Goal: Task Accomplishment & Management: Use online tool/utility

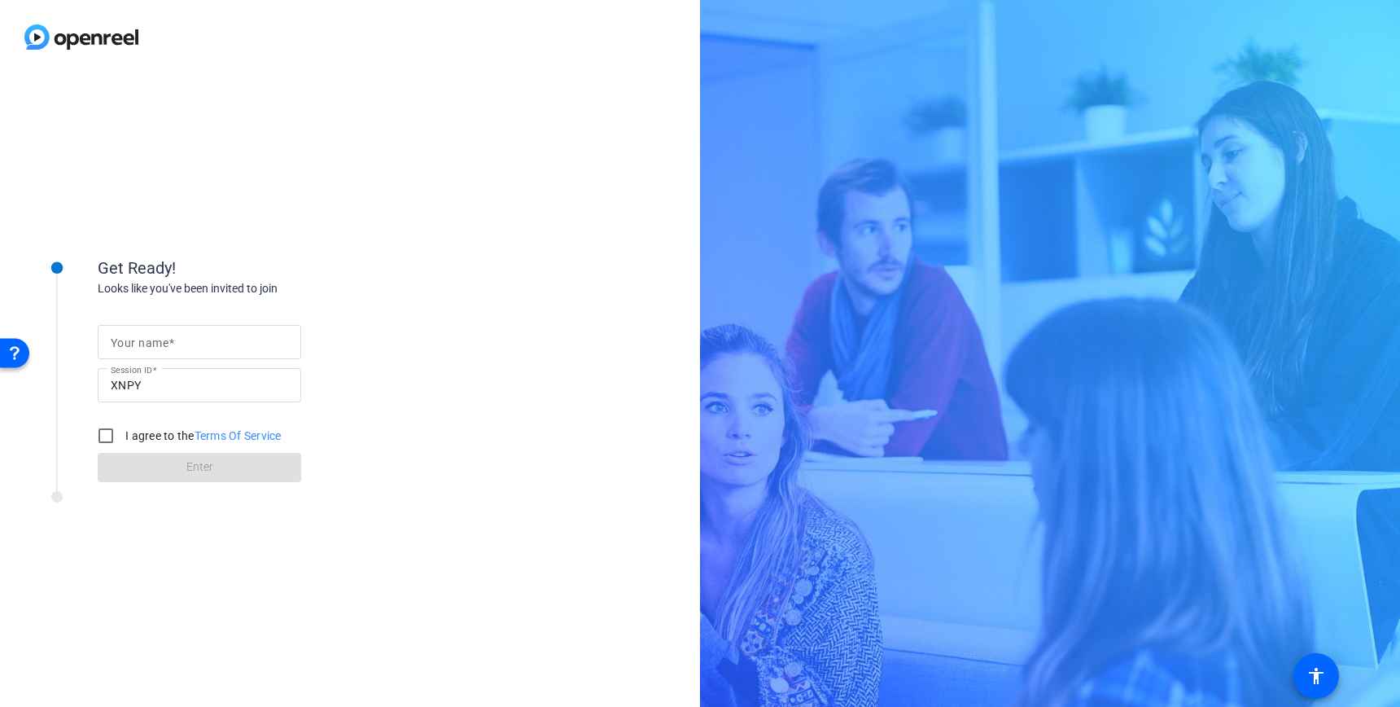
click at [138, 337] on mat-label "Your name" at bounding box center [140, 342] width 58 height 13
click at [138, 337] on input "Your name" at bounding box center [199, 342] width 177 height 20
type input "Jen"
click at [107, 433] on input "I agree to the Terms Of Service" at bounding box center [106, 435] width 33 height 33
checkbox input "true"
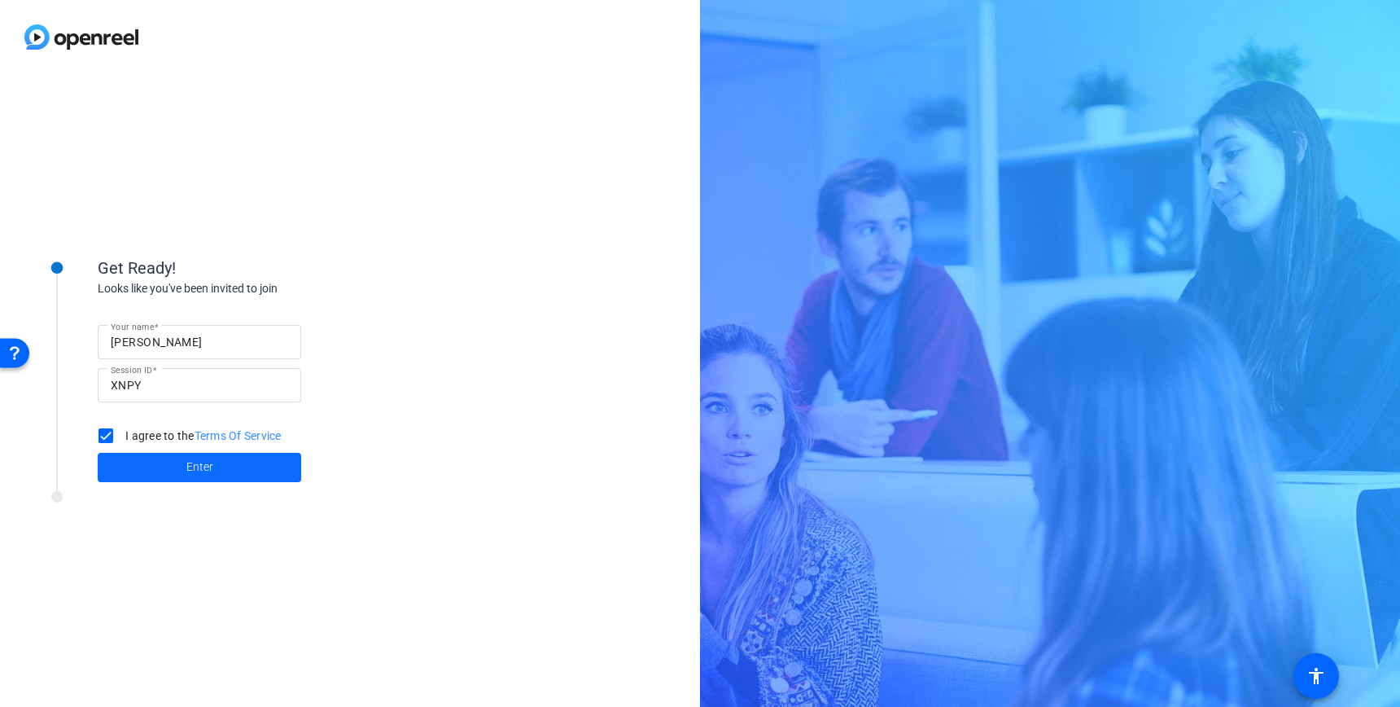
click at [150, 462] on span at bounding box center [199, 467] width 203 height 39
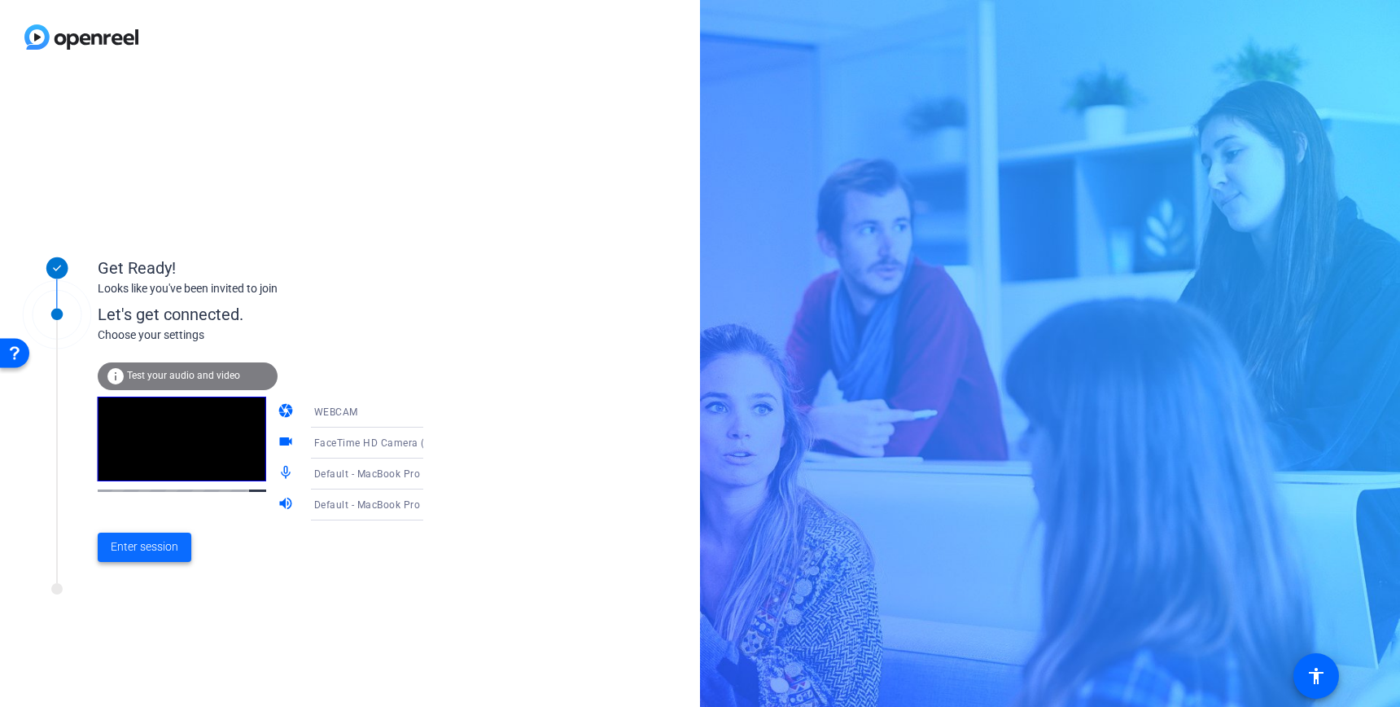
click at [142, 552] on span "Enter session" at bounding box center [145, 546] width 68 height 17
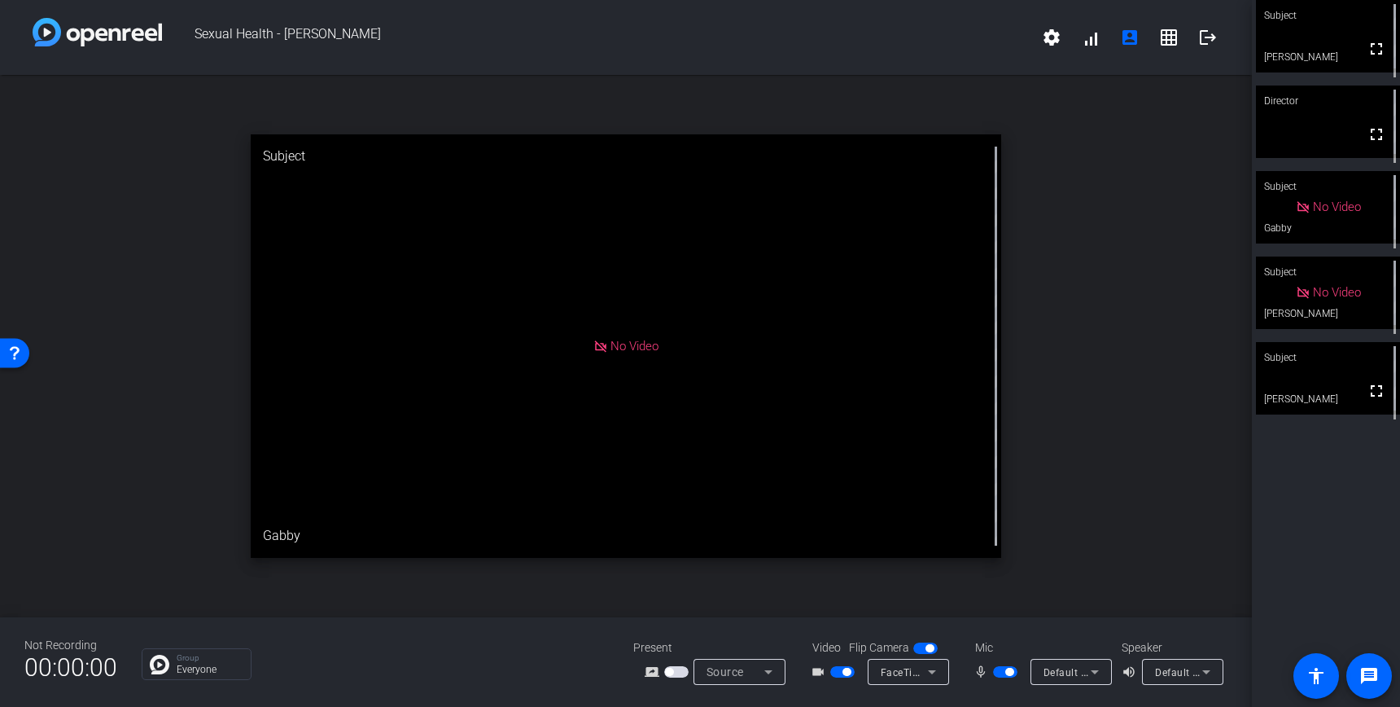
click at [1362, 471] on div "Subject fullscreen Jen Director fullscreen Subject No Video Gabby Subject No Vi…" at bounding box center [1326, 353] width 148 height 707
click at [1340, 371] on div "Subject" at bounding box center [1328, 357] width 144 height 31
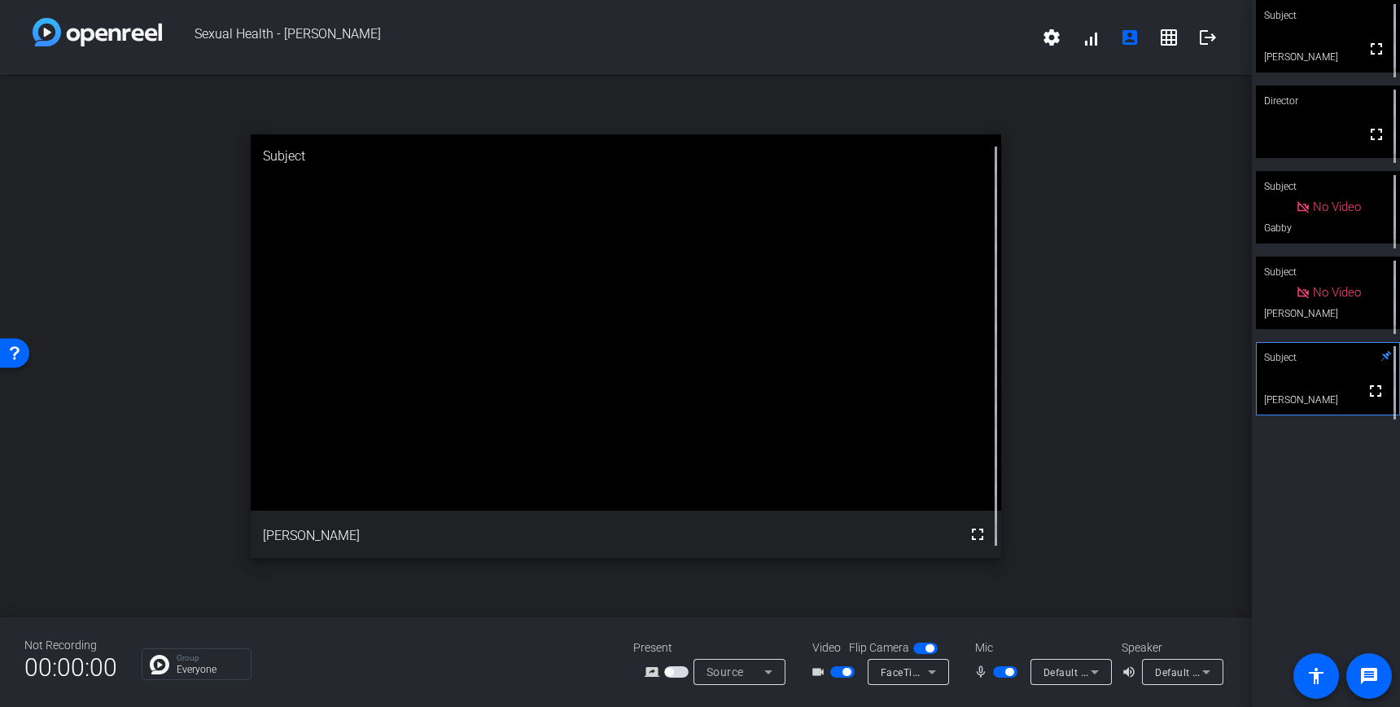
click at [1332, 374] on video at bounding box center [1328, 379] width 142 height 72
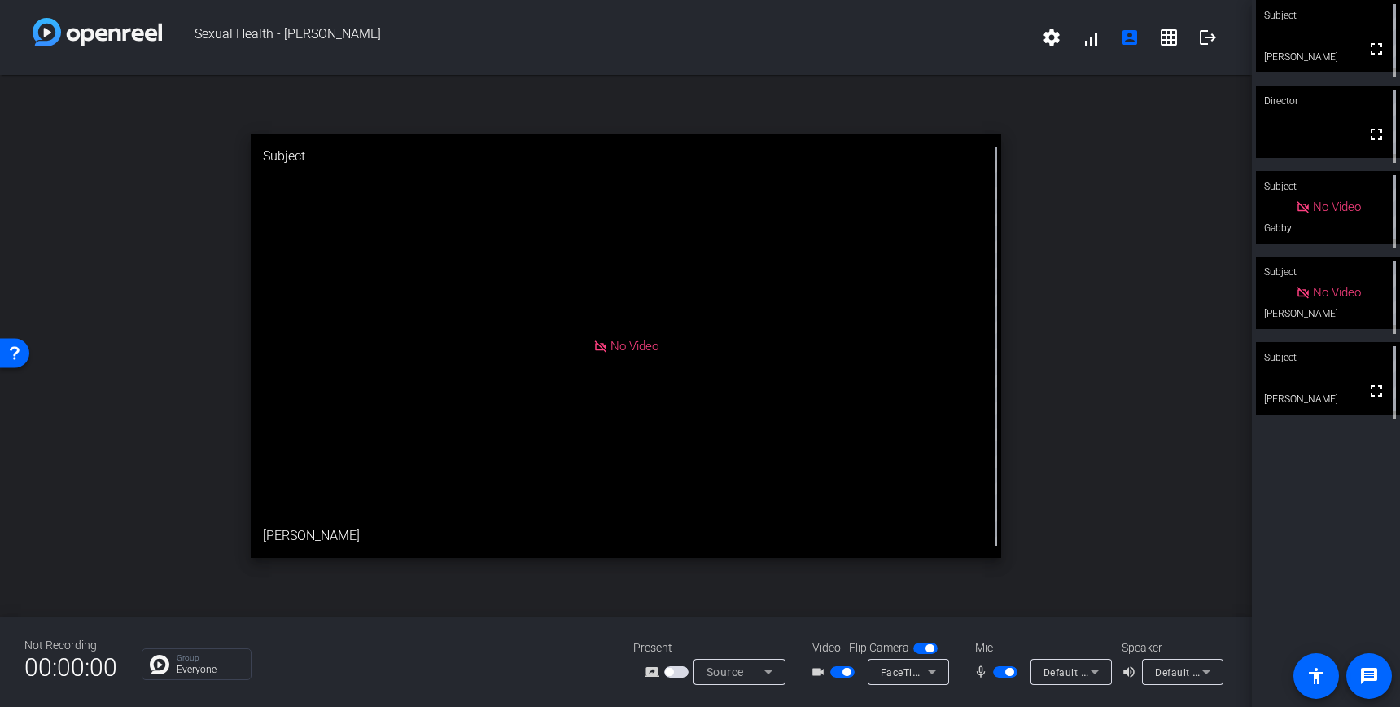
click at [1310, 381] on video at bounding box center [1328, 378] width 144 height 72
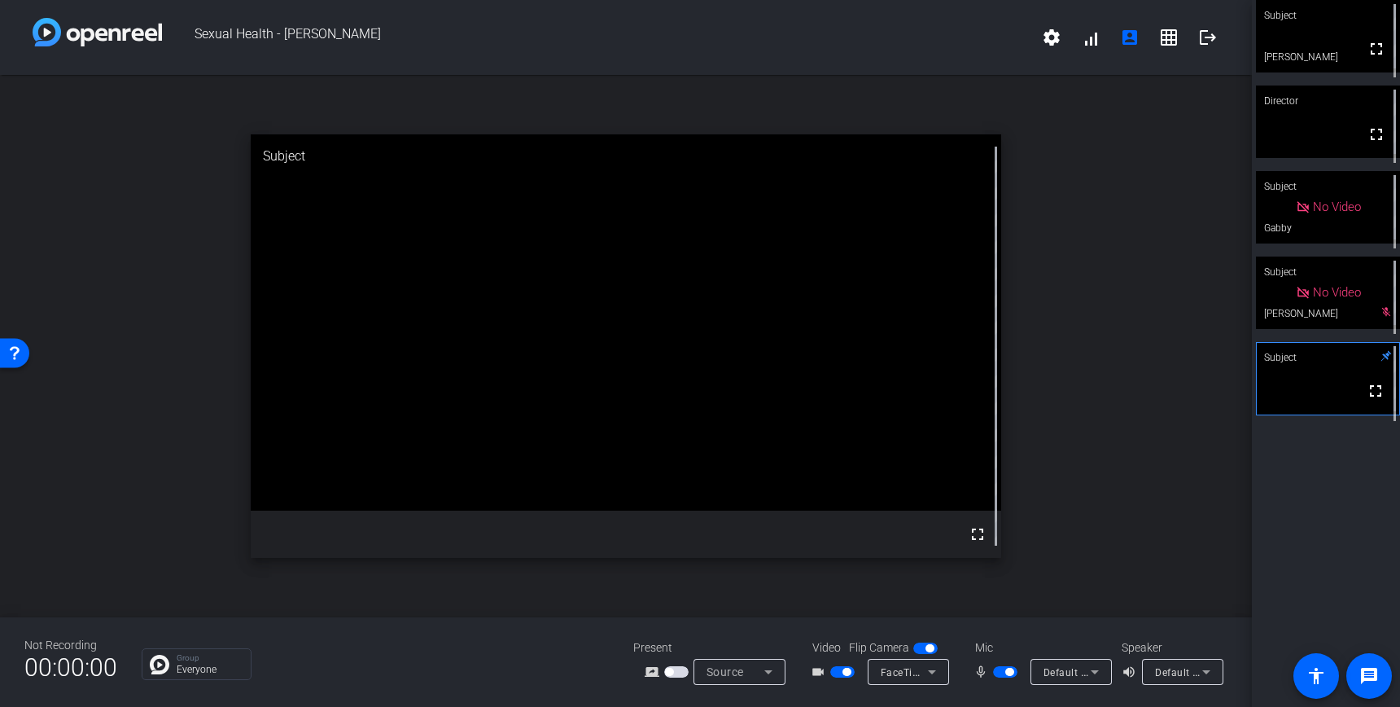
click at [1341, 508] on div "Subject fullscreen Jen Director fullscreen Subject No Video Gabby Subject No Vi…" at bounding box center [1326, 353] width 148 height 707
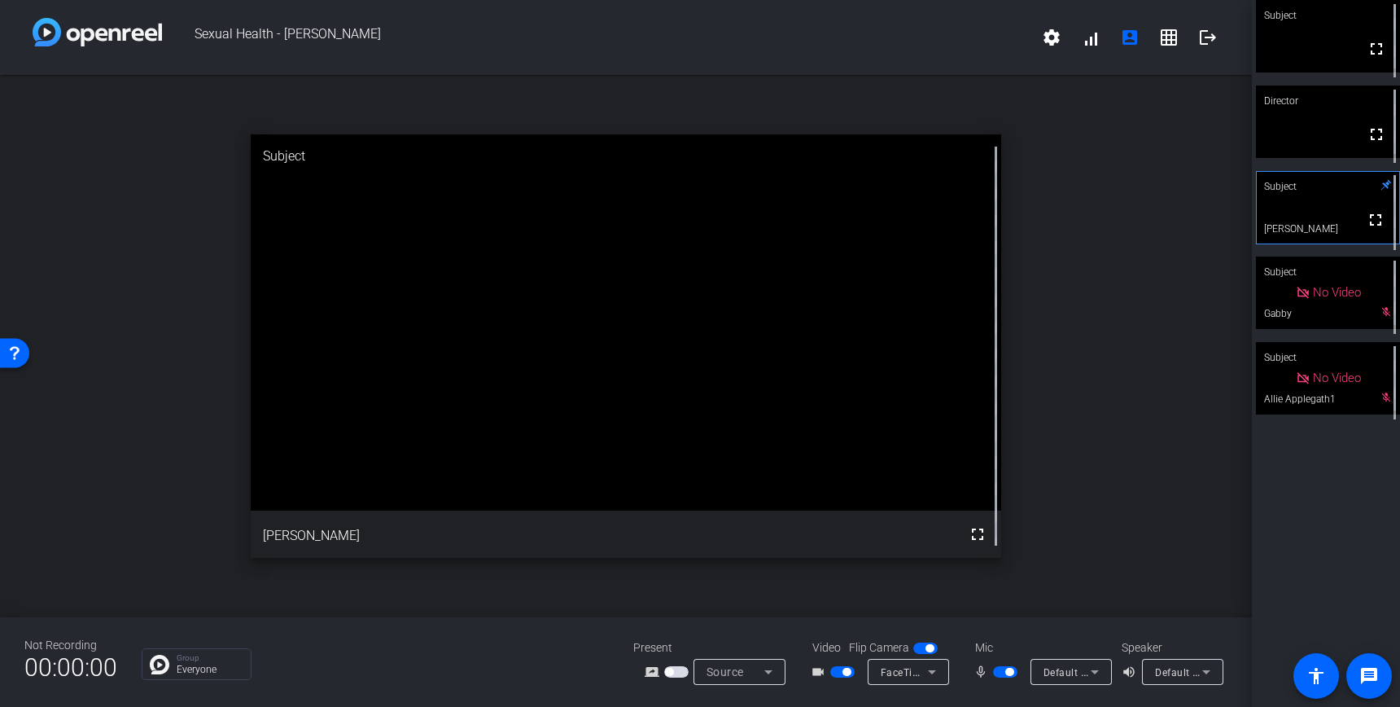
click at [1010, 674] on span "button" at bounding box center [1009, 671] width 8 height 8
click at [1010, 674] on span "button" at bounding box center [1005, 671] width 24 height 11
click at [1015, 636] on div "Not Recording 00:00:00 Group Everyone Present screen_share_outline Source Video…" at bounding box center [626, 662] width 1252 height 90
click at [1003, 670] on span "button" at bounding box center [1005, 671] width 24 height 11
click at [1004, 668] on span "button" at bounding box center [1005, 671] width 24 height 11
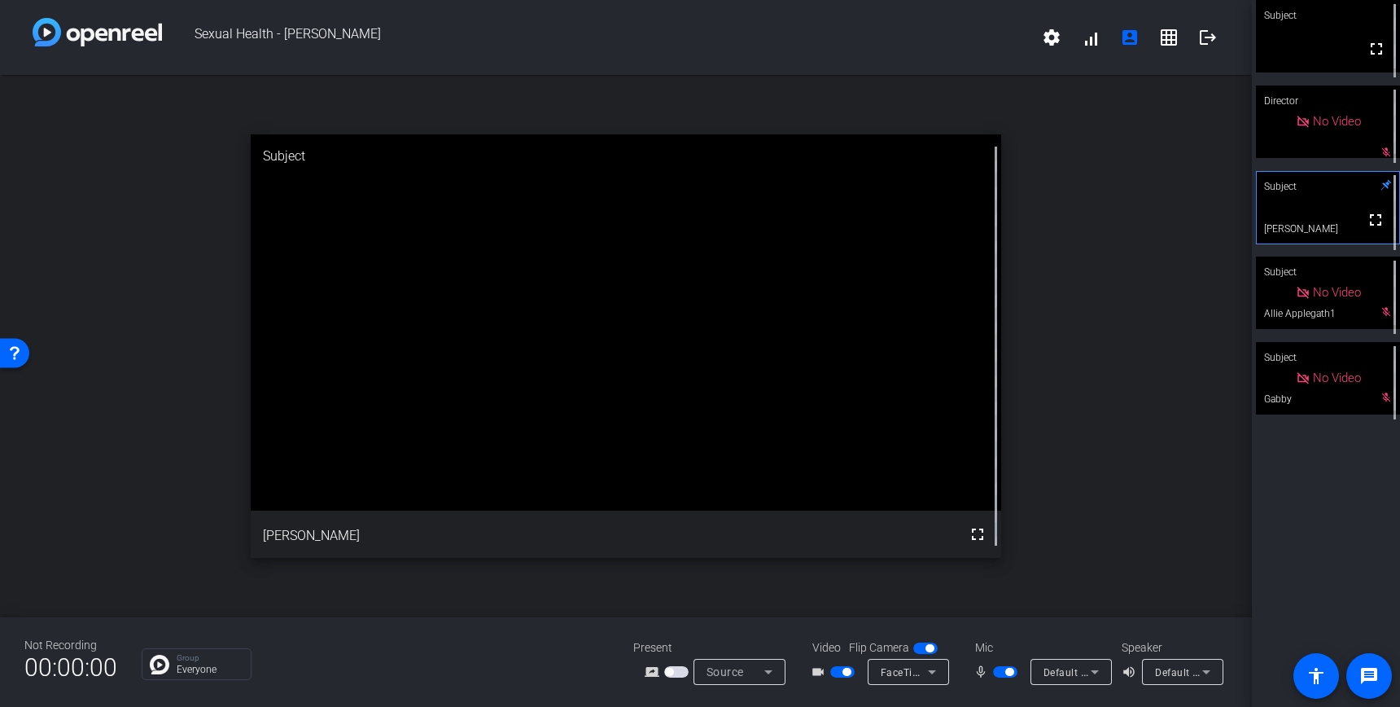
click at [1005, 675] on span "button" at bounding box center [1005, 671] width 24 height 11
click at [1012, 669] on span "button" at bounding box center [1005, 671] width 24 height 11
click at [995, 636] on div "Not Recording 00:00:00 Group Everyone Present screen_share_outline Source Video…" at bounding box center [626, 662] width 1252 height 90
click at [1006, 672] on span "button" at bounding box center [1009, 671] width 8 height 8
click at [1010, 674] on span "button" at bounding box center [1005, 671] width 24 height 11
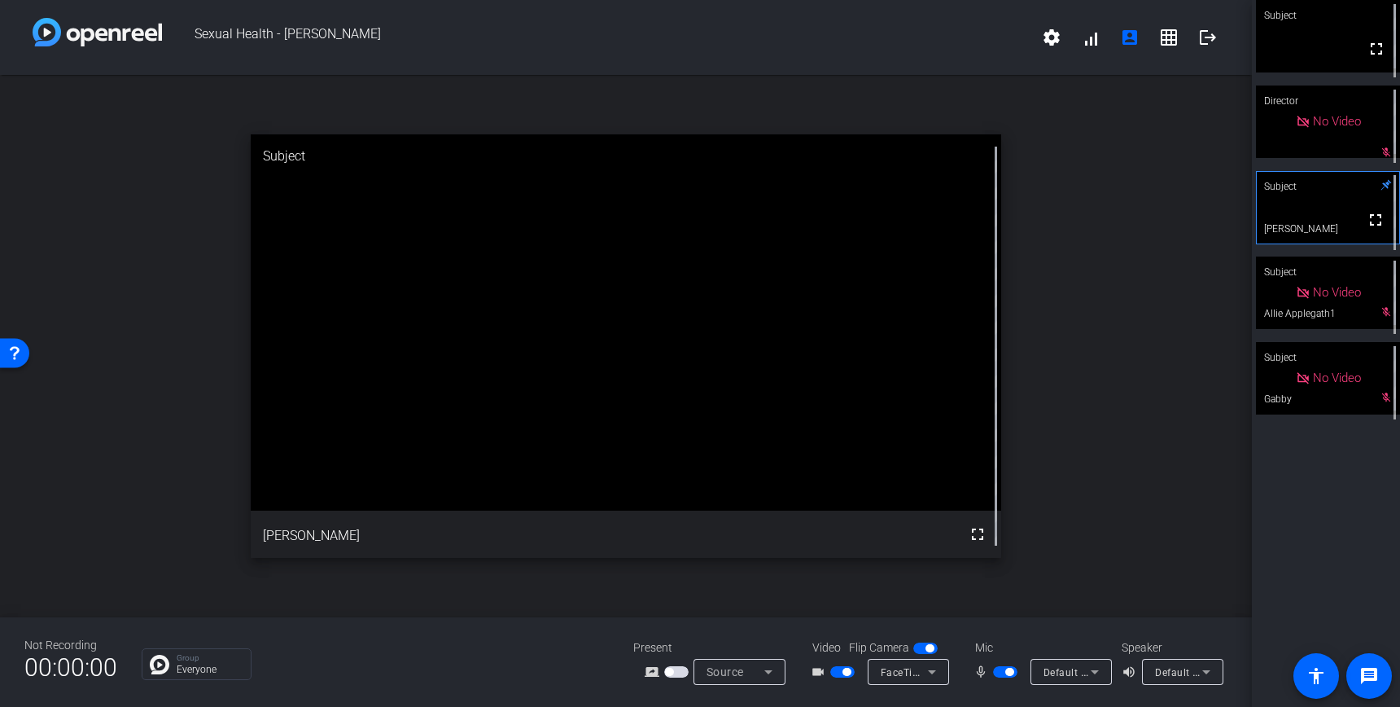
click at [1010, 674] on span "button" at bounding box center [1009, 671] width 8 height 8
click at [1010, 672] on span "button" at bounding box center [1005, 671] width 24 height 11
click at [1010, 672] on span "button" at bounding box center [1009, 671] width 8 height 8
click at [1010, 672] on span "button" at bounding box center [1005, 671] width 24 height 11
click at [1002, 673] on span "button" at bounding box center [1005, 671] width 24 height 11
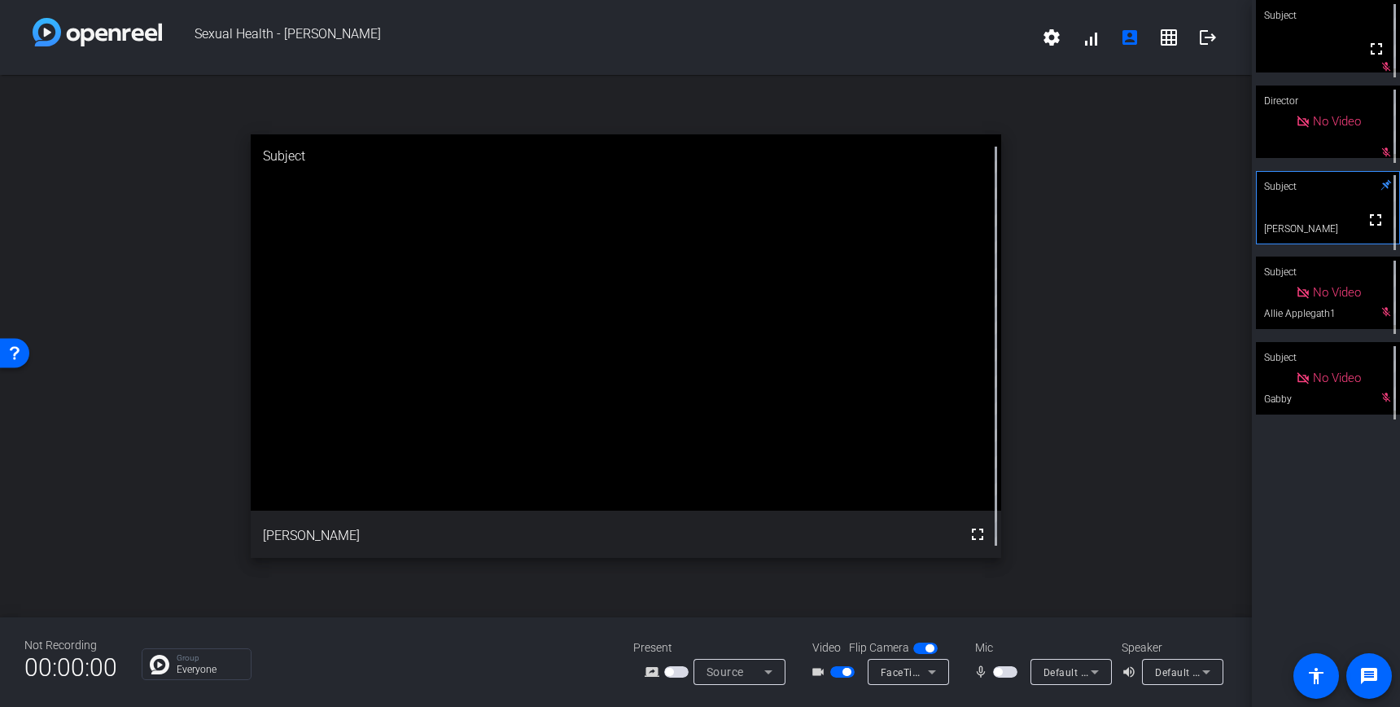
click at [1002, 673] on span "button" at bounding box center [1005, 671] width 24 height 11
click at [1006, 671] on span "button" at bounding box center [1005, 671] width 24 height 11
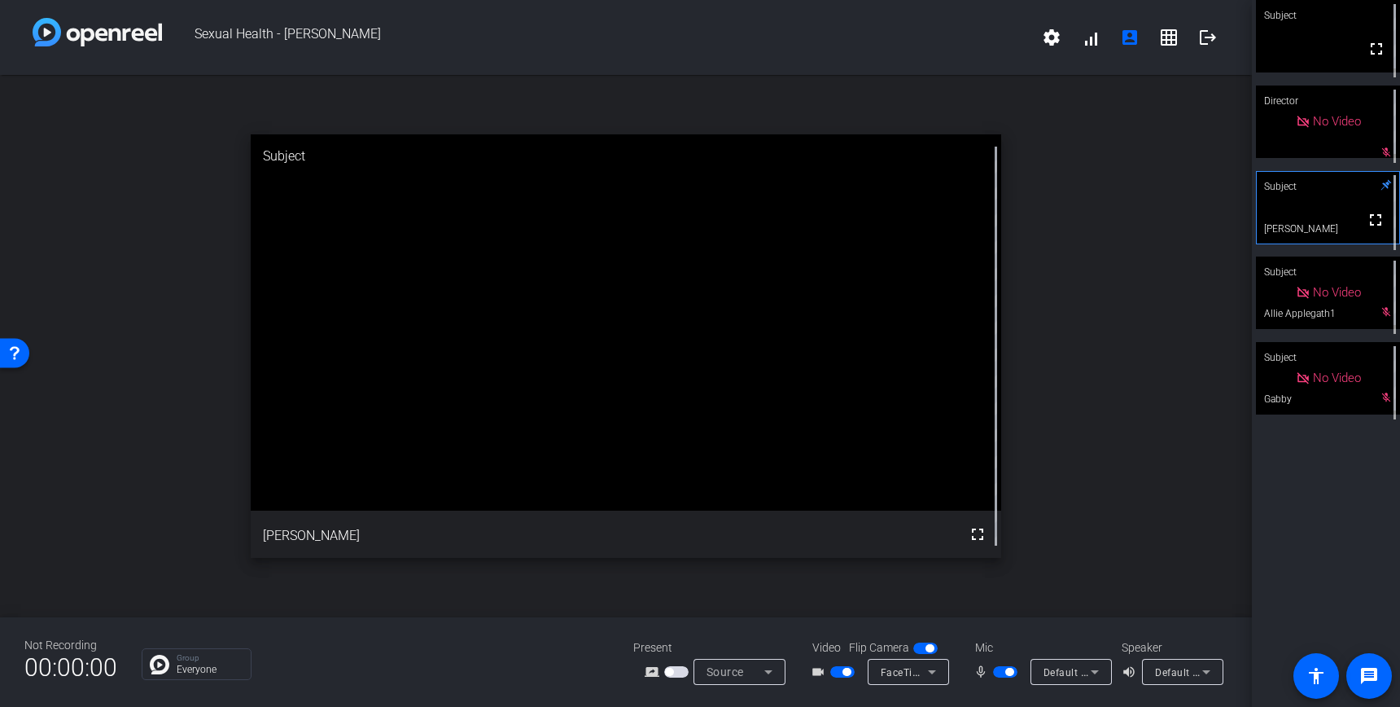
click at [1000, 673] on span "button" at bounding box center [1005, 671] width 24 height 11
click at [1007, 667] on span "button" at bounding box center [1005, 671] width 24 height 11
click at [1007, 667] on span "button" at bounding box center [1009, 671] width 8 height 8
click at [1007, 667] on span "button" at bounding box center [1005, 671] width 24 height 11
click at [1007, 667] on span "button" at bounding box center [1009, 671] width 8 height 8
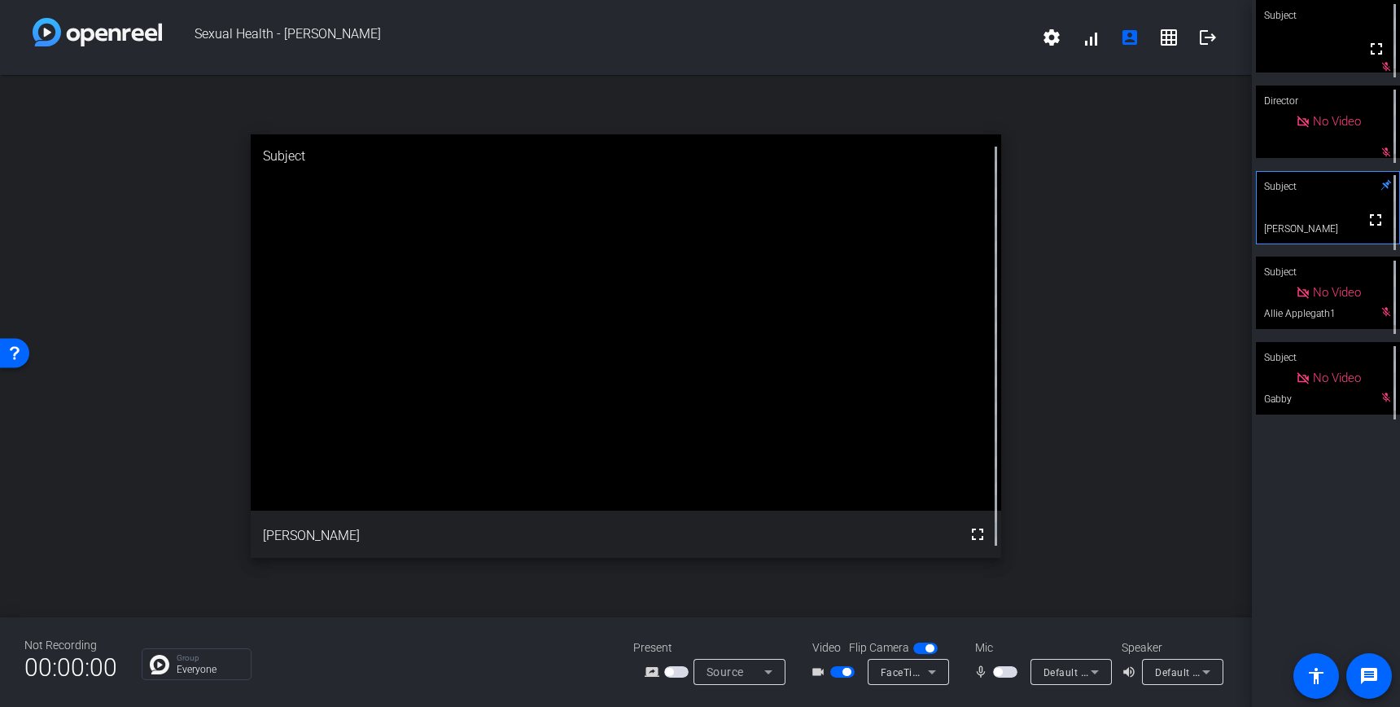
click at [1007, 667] on span "button" at bounding box center [1005, 671] width 24 height 11
click at [1007, 667] on span "button" at bounding box center [1009, 671] width 8 height 8
click at [1008, 670] on span "button" at bounding box center [1005, 671] width 24 height 11
click at [1003, 672] on span "button" at bounding box center [1005, 671] width 24 height 11
click at [1010, 679] on mat-slide-toggle at bounding box center [1007, 671] width 28 height 17
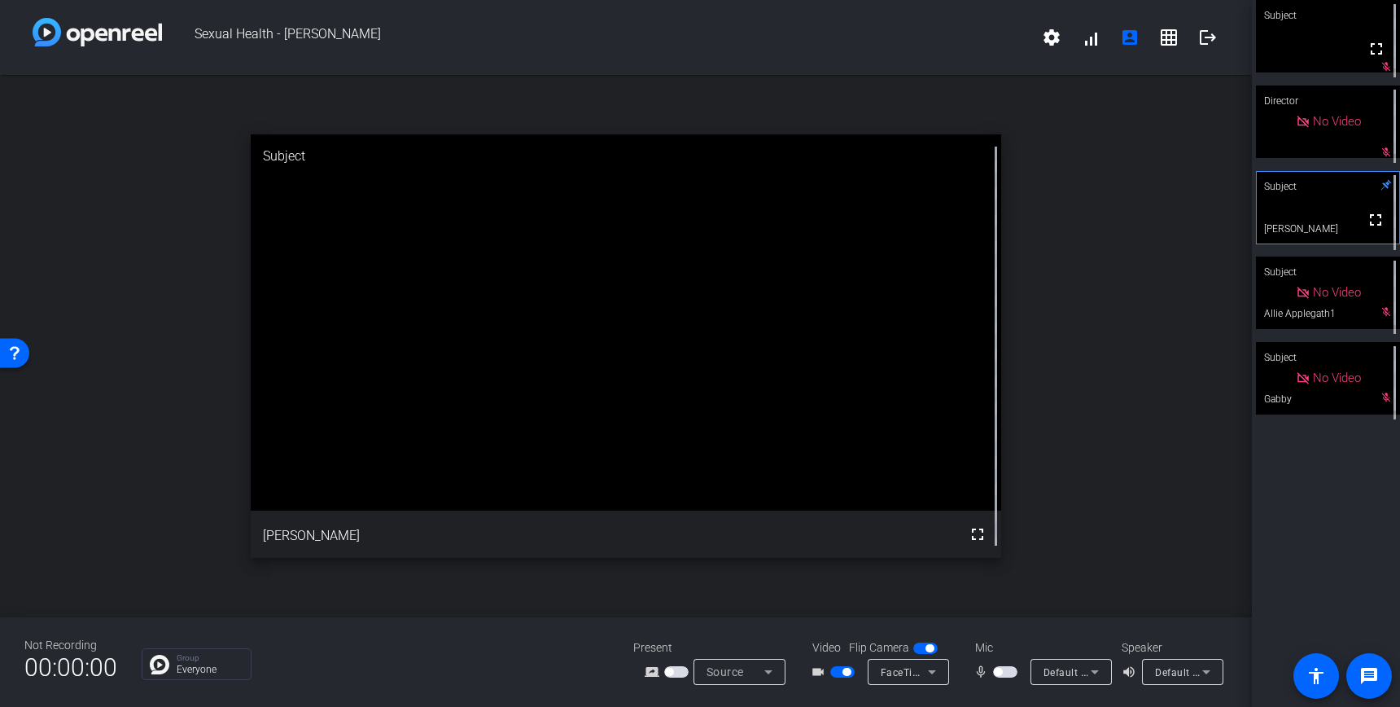
click at [1008, 672] on span "button" at bounding box center [1005, 671] width 24 height 11
click at [1008, 672] on span "button" at bounding box center [1009, 671] width 8 height 8
click at [1008, 672] on span "button" at bounding box center [1005, 671] width 24 height 11
click at [1008, 672] on span "button" at bounding box center [1009, 671] width 8 height 8
click at [1008, 672] on span "button" at bounding box center [1005, 671] width 24 height 11
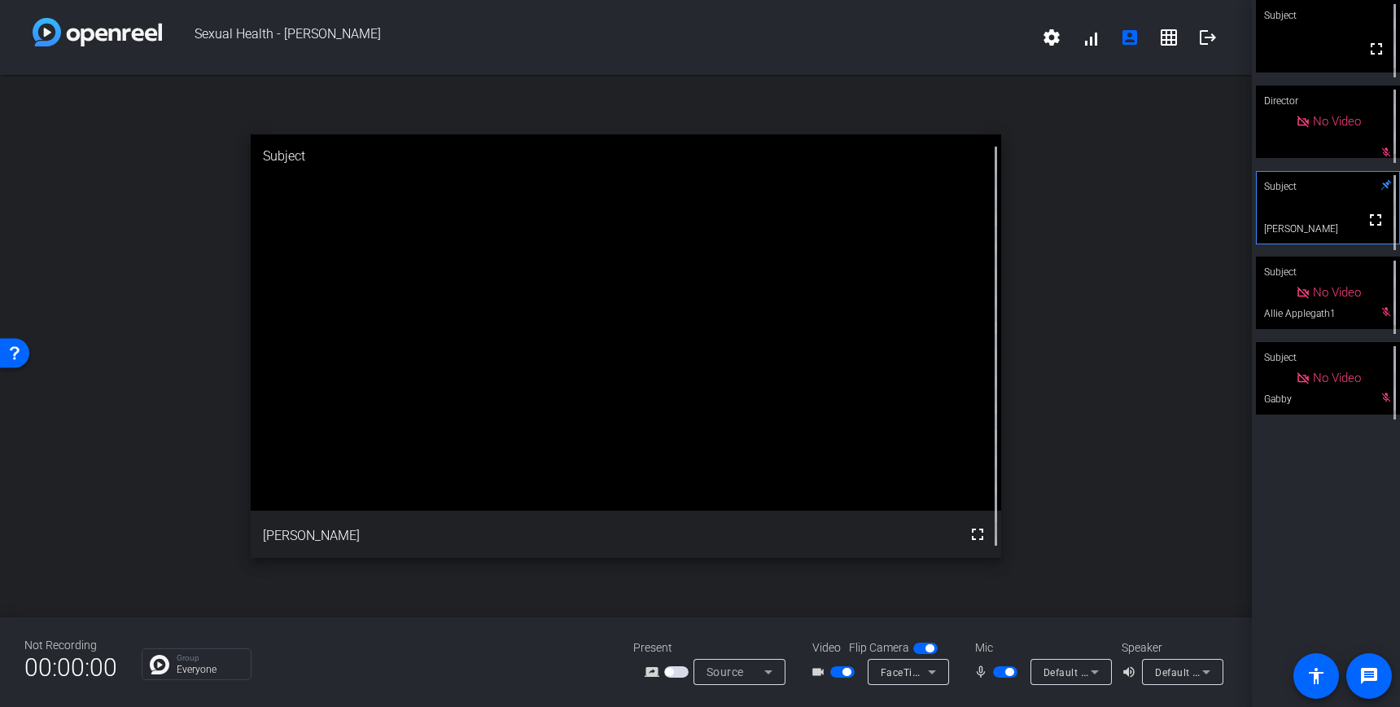
click at [1008, 672] on span "button" at bounding box center [1009, 671] width 8 height 8
click at [1008, 672] on span "button" at bounding box center [1005, 671] width 24 height 11
click at [1008, 672] on span "button" at bounding box center [1009, 671] width 8 height 8
click at [1006, 669] on span "button" at bounding box center [1005, 671] width 24 height 11
click at [1006, 669] on span "button" at bounding box center [1009, 671] width 8 height 8
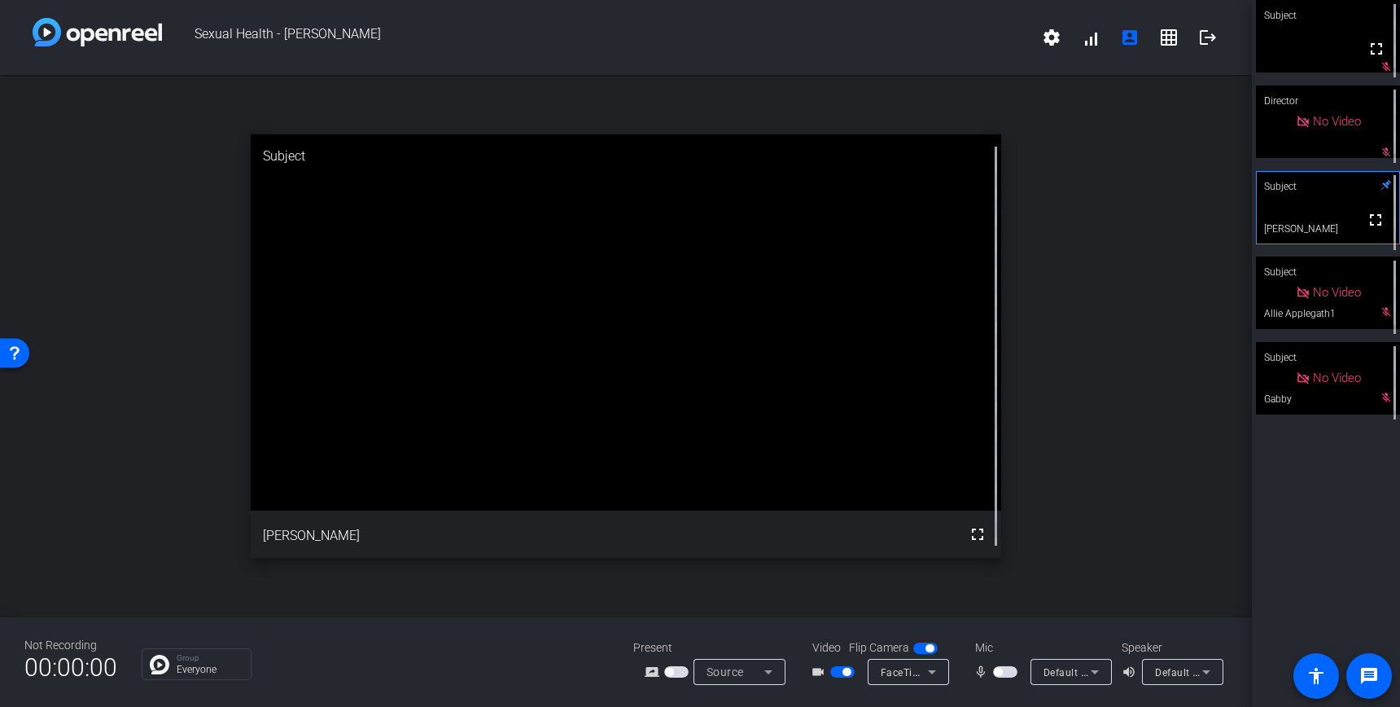
click at [1006, 669] on span "button" at bounding box center [1005, 671] width 24 height 11
click at [1005, 670] on span "button" at bounding box center [1009, 671] width 8 height 8
click at [1005, 670] on span "button" at bounding box center [1005, 671] width 24 height 11
click at [1005, 670] on span "button" at bounding box center [1009, 671] width 8 height 8
click at [1005, 672] on span "button" at bounding box center [1005, 671] width 24 height 11
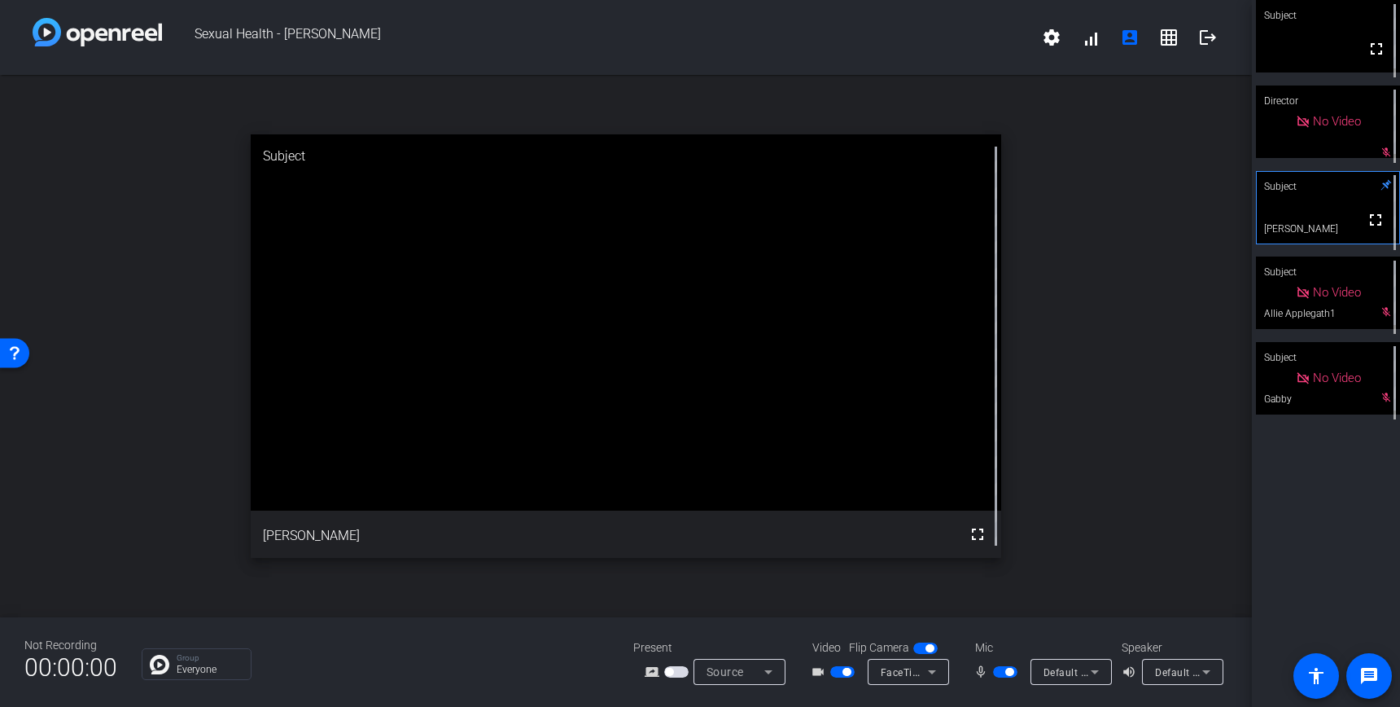
click at [1005, 672] on span "button" at bounding box center [1009, 671] width 8 height 8
click at [1130, 326] on div "open_in_new Subject fullscreen Julio" at bounding box center [626, 346] width 1252 height 542
click at [1008, 672] on span "button" at bounding box center [1005, 671] width 24 height 11
click at [1002, 672] on span "button" at bounding box center [1005, 671] width 24 height 11
click at [1003, 672] on span "button" at bounding box center [1005, 671] width 24 height 11
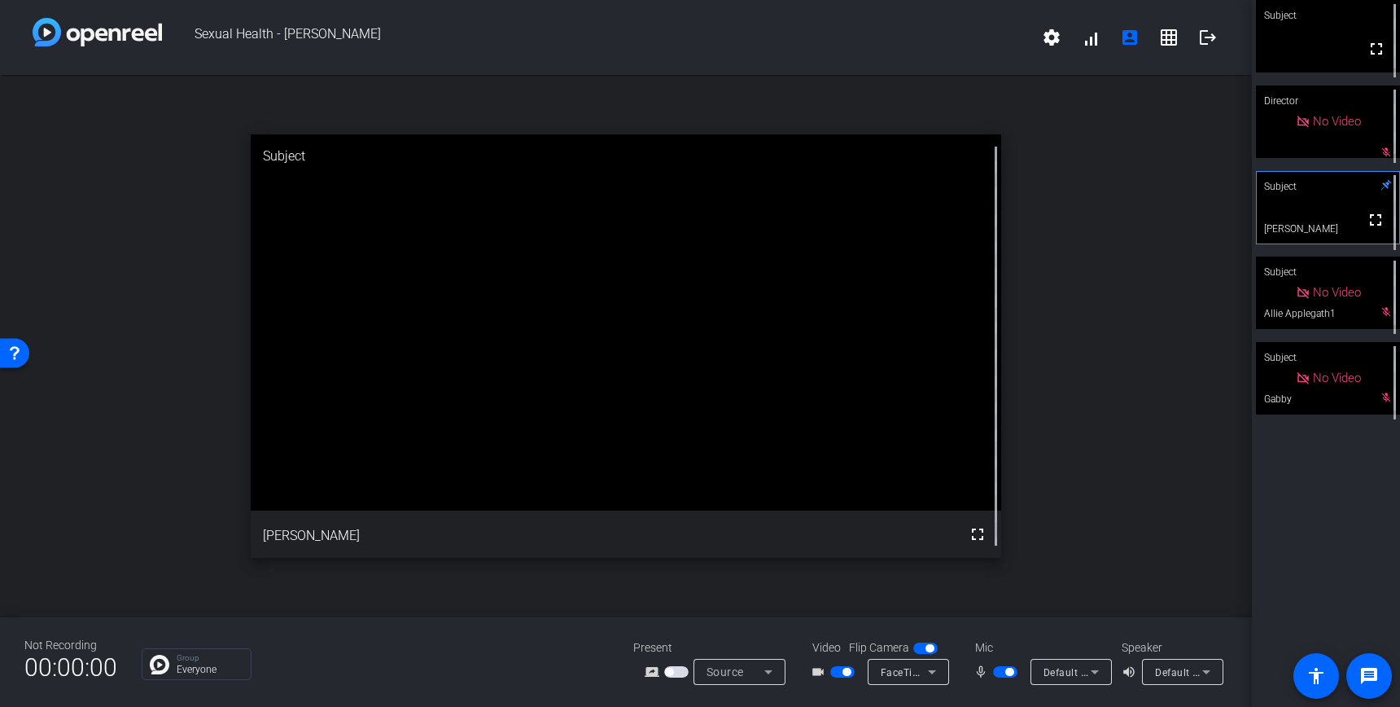
click at [1005, 675] on span "button" at bounding box center [1005, 671] width 24 height 11
click at [1005, 673] on span "button" at bounding box center [1009, 671] width 8 height 8
click at [1004, 673] on span "button" at bounding box center [1005, 671] width 24 height 11
click at [1005, 672] on span "button" at bounding box center [1009, 671] width 8 height 8
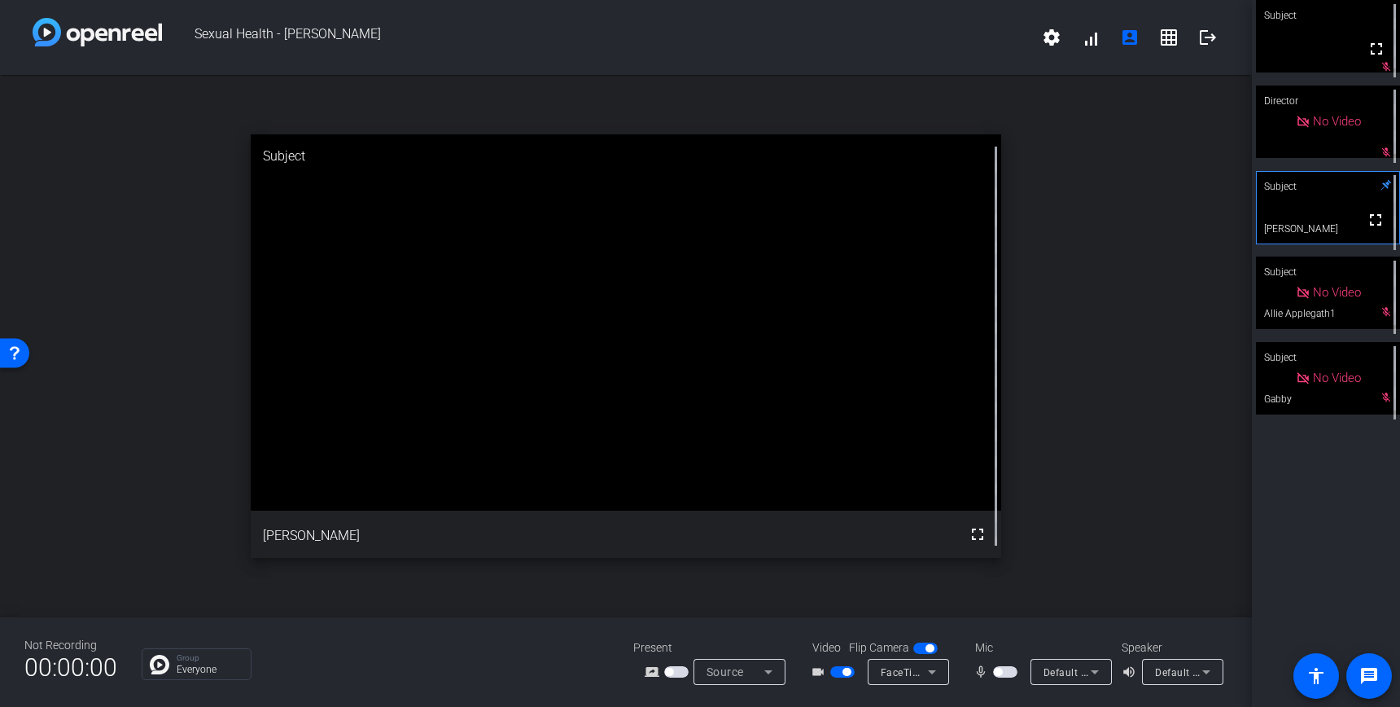
click at [1005, 673] on span "button" at bounding box center [1005, 671] width 24 height 11
click at [1005, 673] on span "button" at bounding box center [1009, 671] width 8 height 8
click at [1005, 673] on span "button" at bounding box center [1005, 671] width 24 height 11
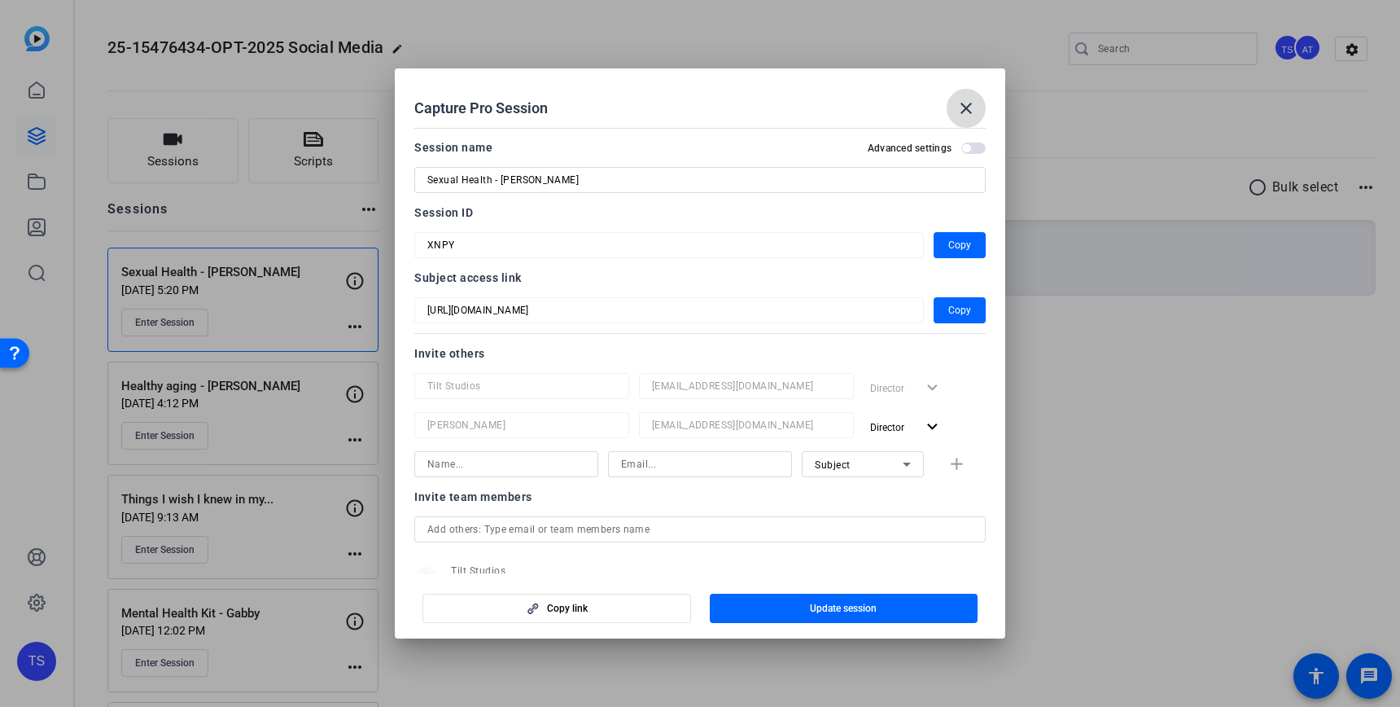
click at [965, 105] on mat-icon "close" at bounding box center [966, 108] width 20 height 20
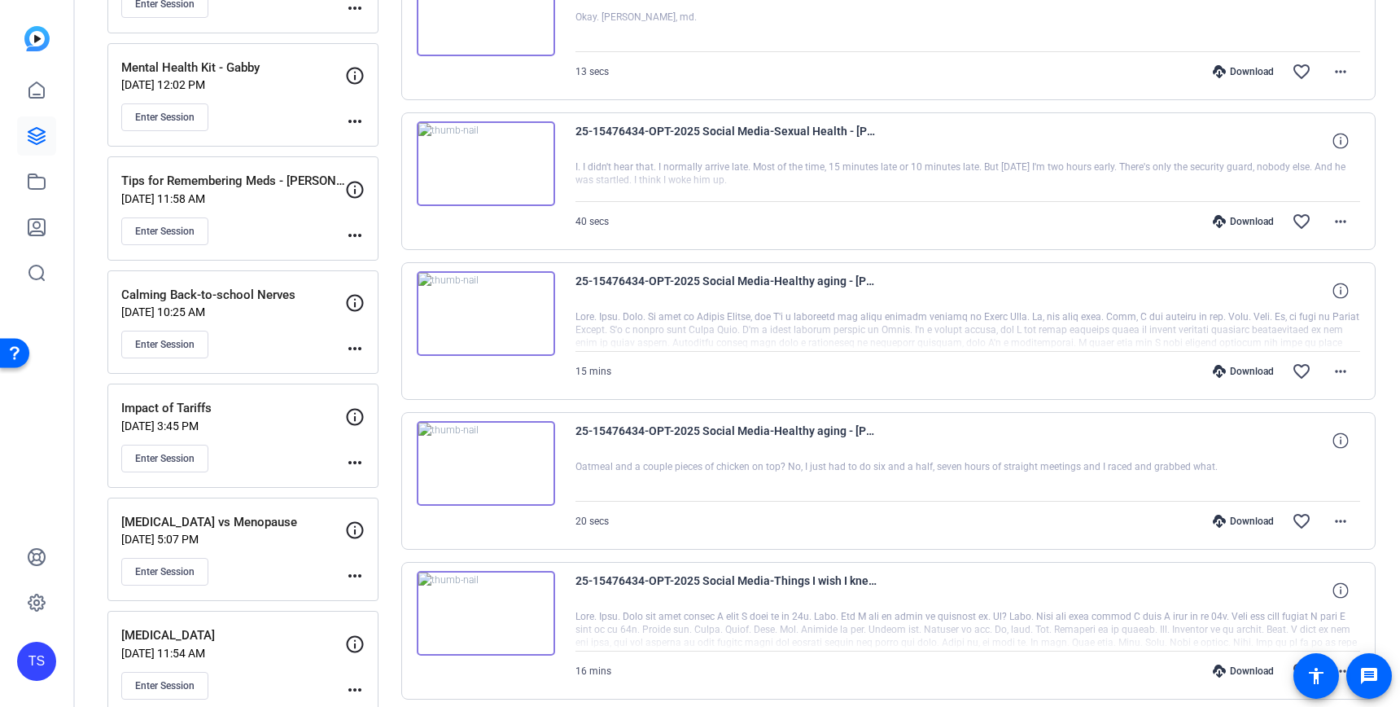
scroll to position [545, 0]
click at [1335, 374] on mat-icon "more_horiz" at bounding box center [1341, 372] width 20 height 20
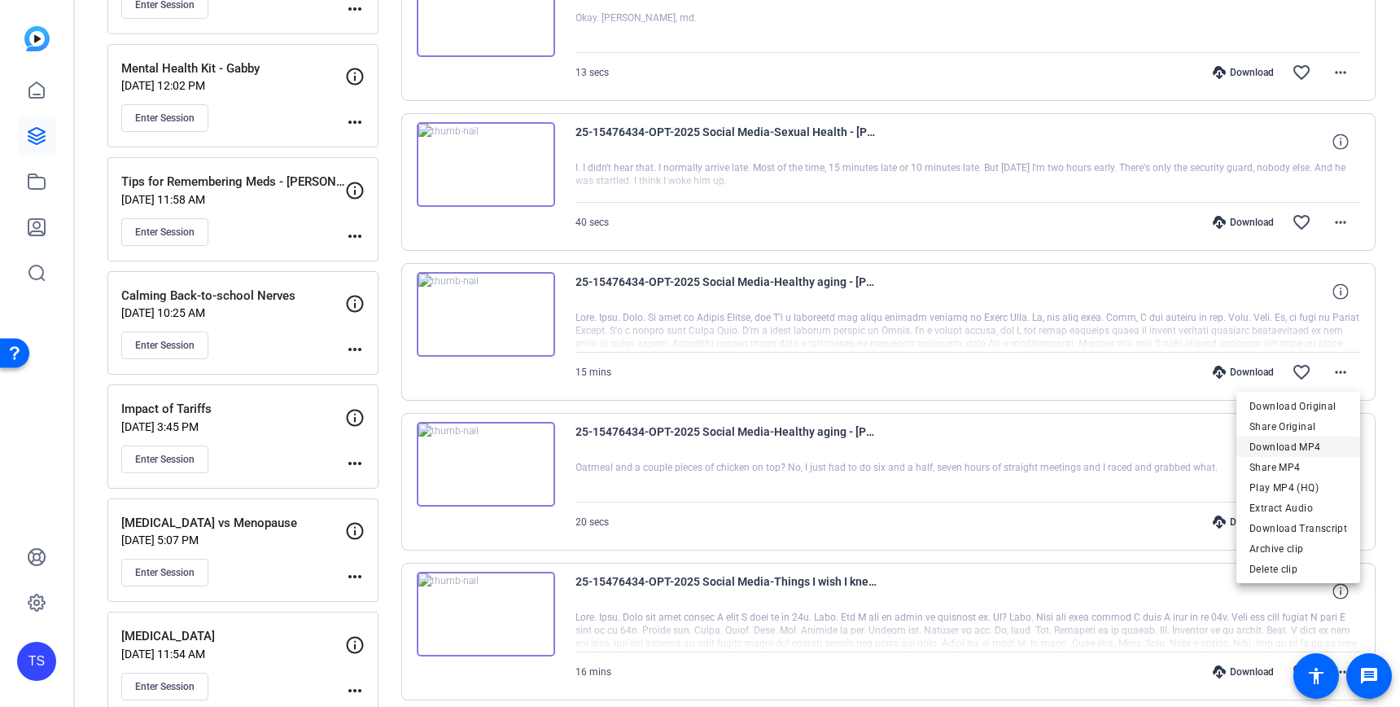
click at [1280, 444] on span "Download MP4" at bounding box center [1298, 447] width 98 height 20
